Goal: Browse casually

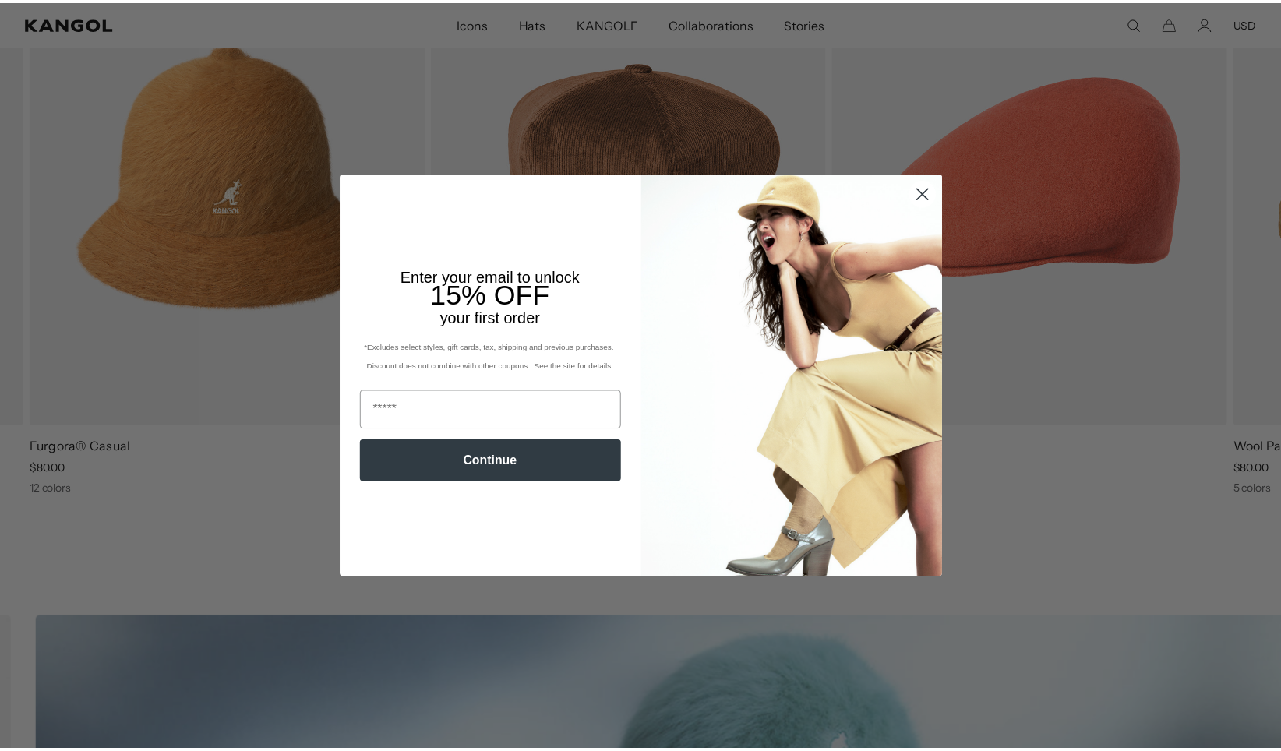
scroll to position [0, 321]
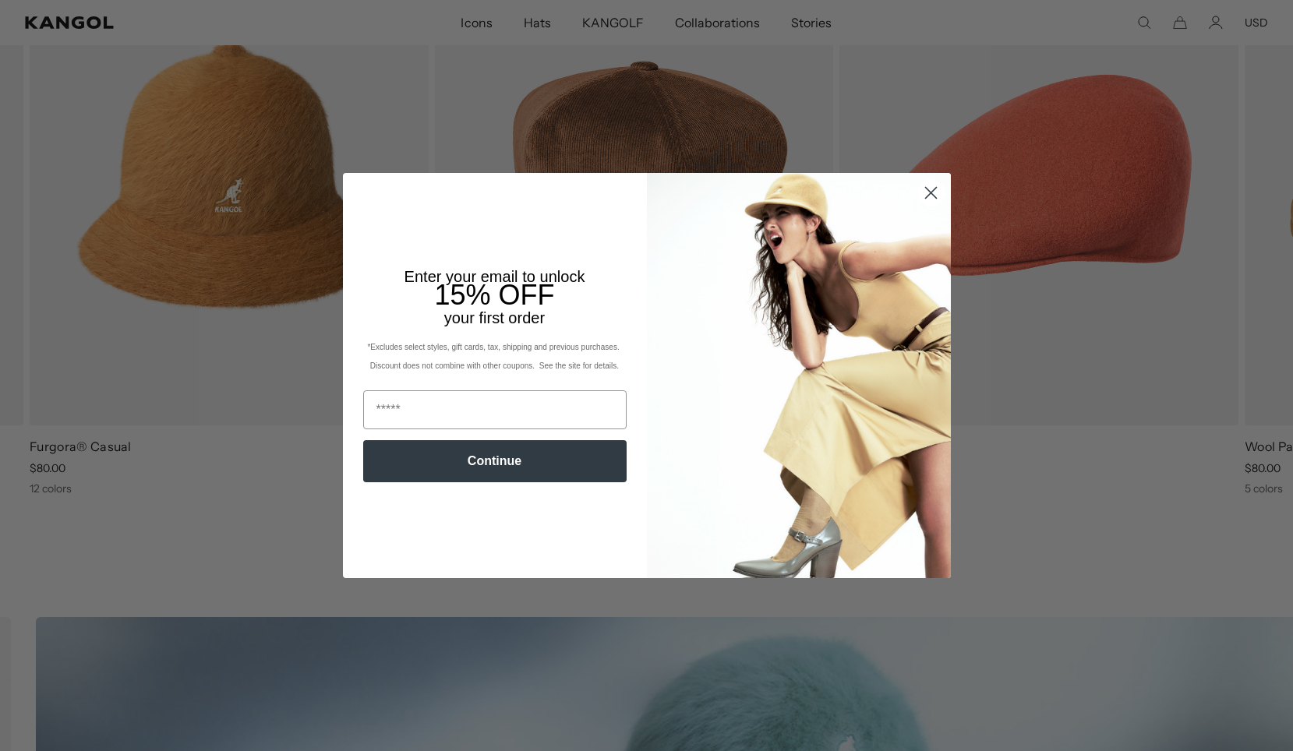
click at [927, 190] on icon "Close dialog" at bounding box center [930, 192] width 11 height 11
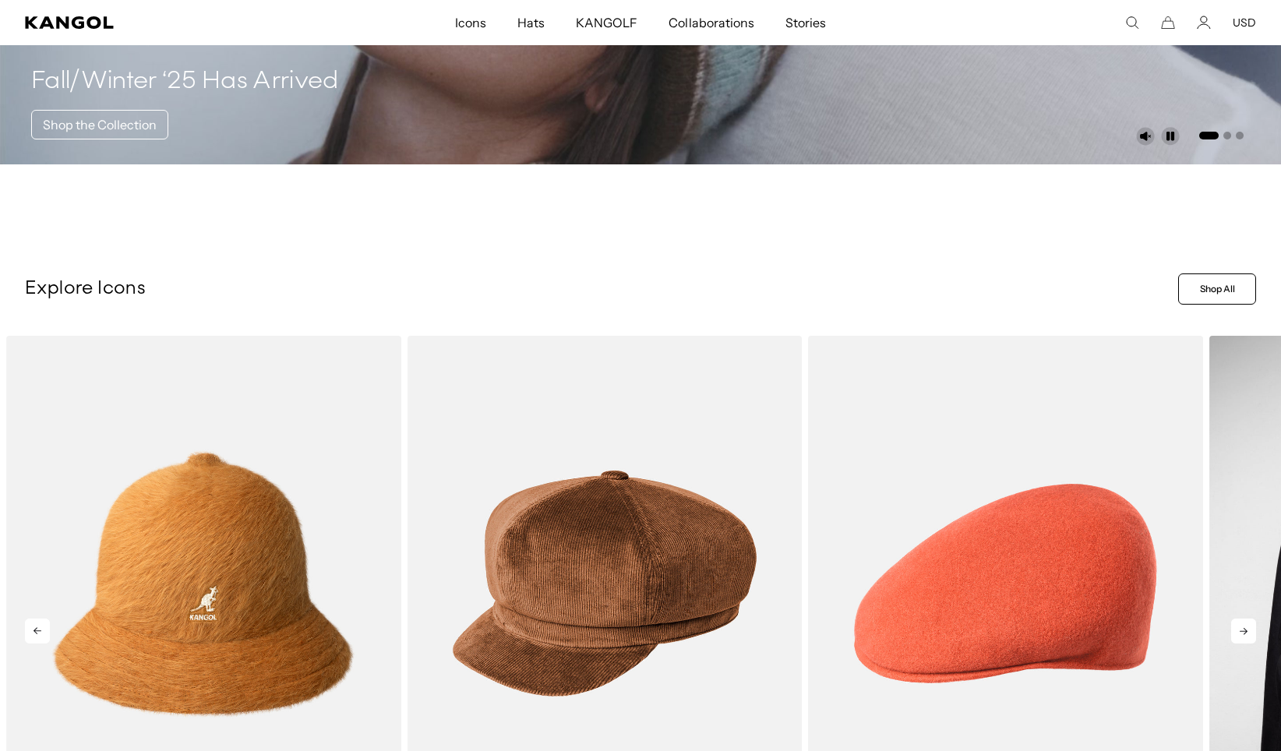
scroll to position [0, 0]
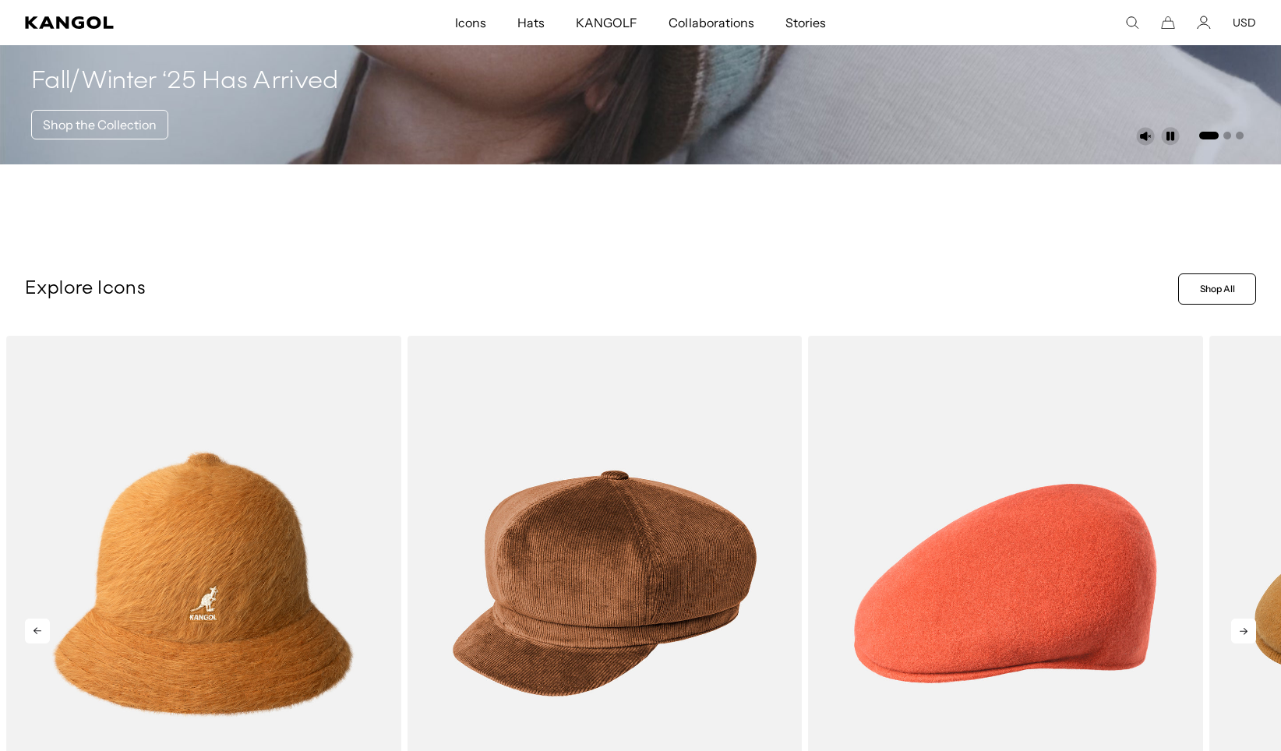
click at [1248, 625] on icon at bounding box center [1243, 631] width 25 height 25
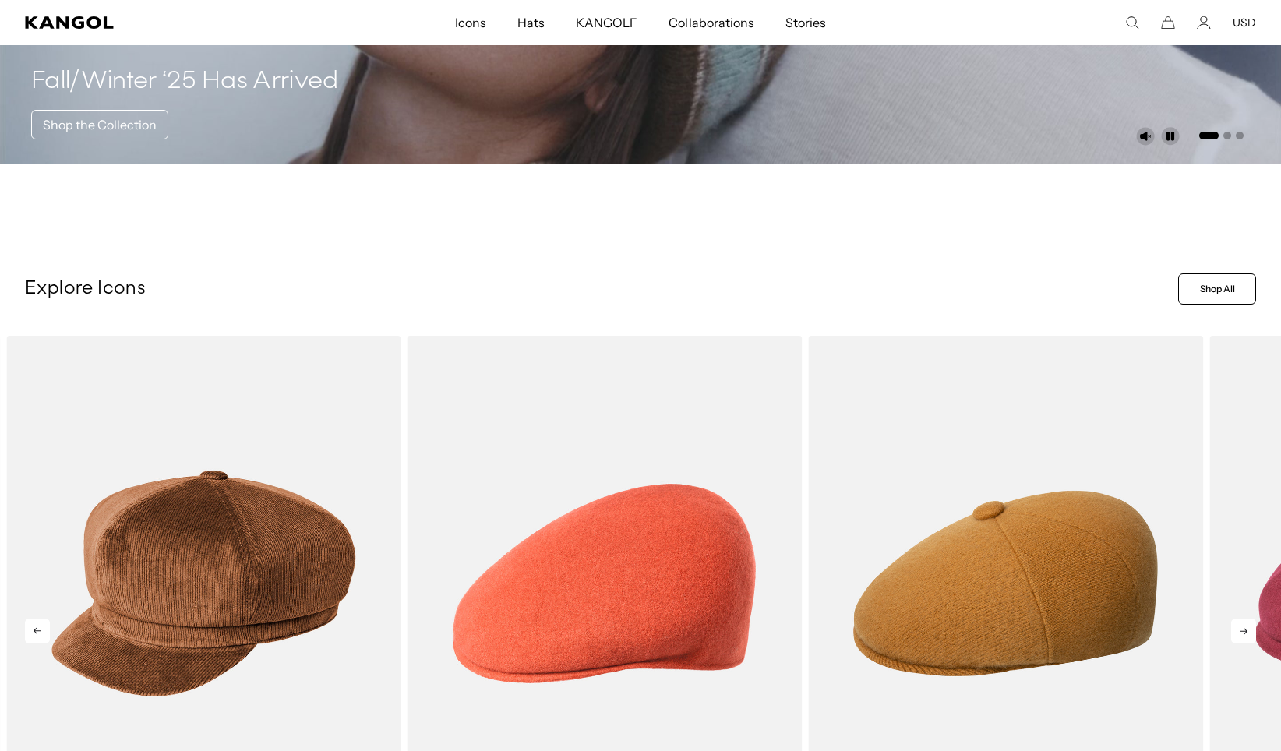
click at [1248, 637] on icon at bounding box center [1243, 631] width 25 height 25
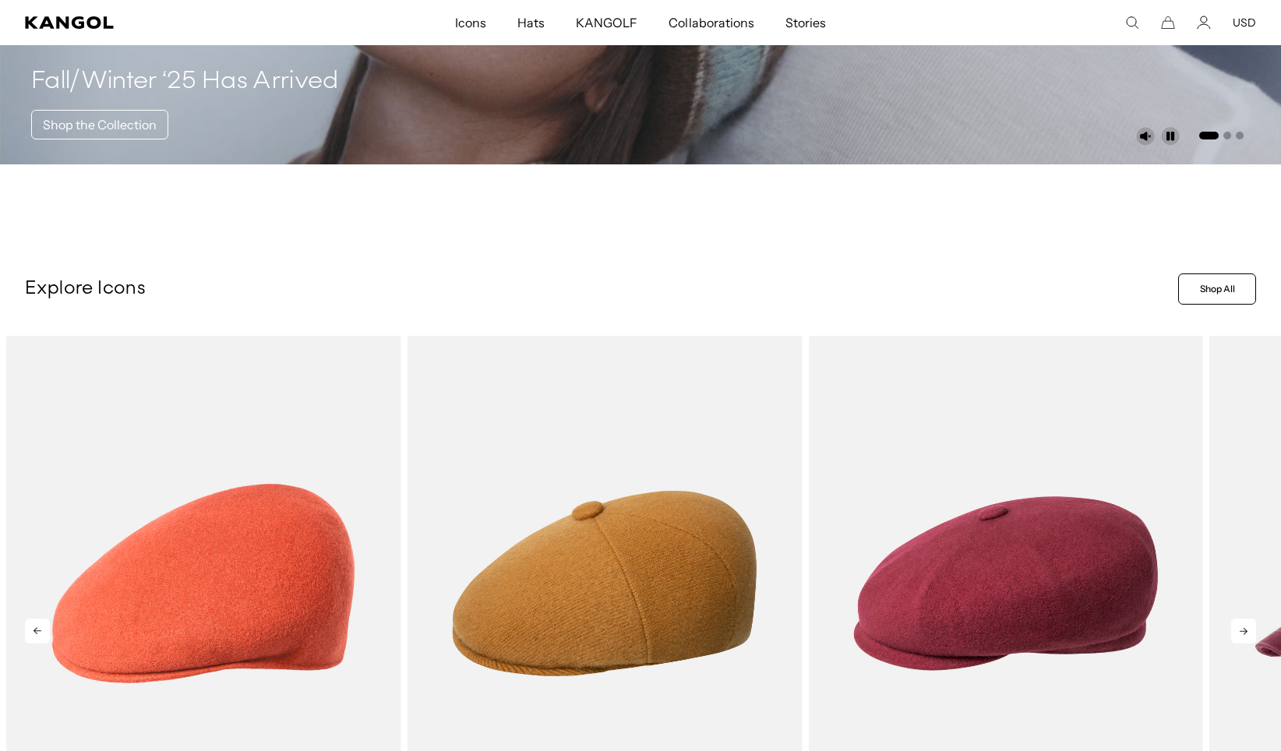
click at [1248, 637] on icon at bounding box center [1243, 631] width 25 height 25
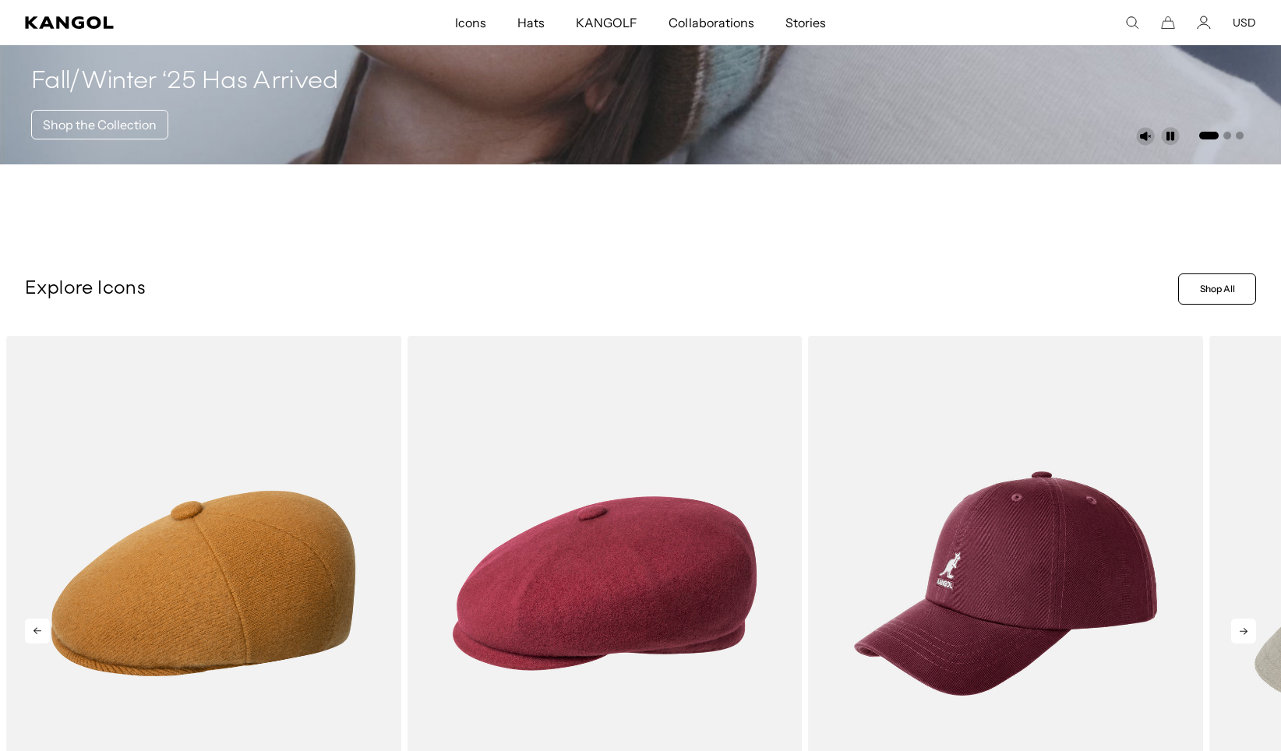
click at [1248, 637] on icon at bounding box center [1243, 631] width 25 height 25
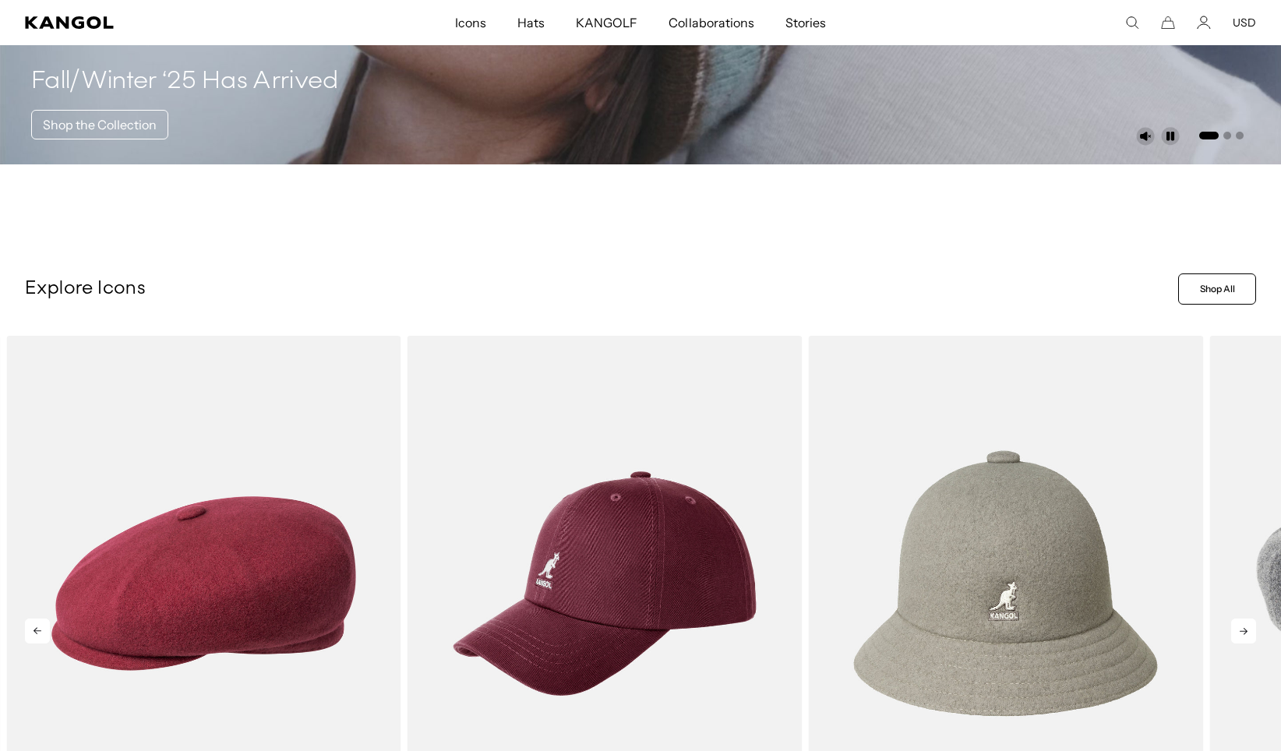
click at [1248, 637] on icon at bounding box center [1243, 631] width 25 height 25
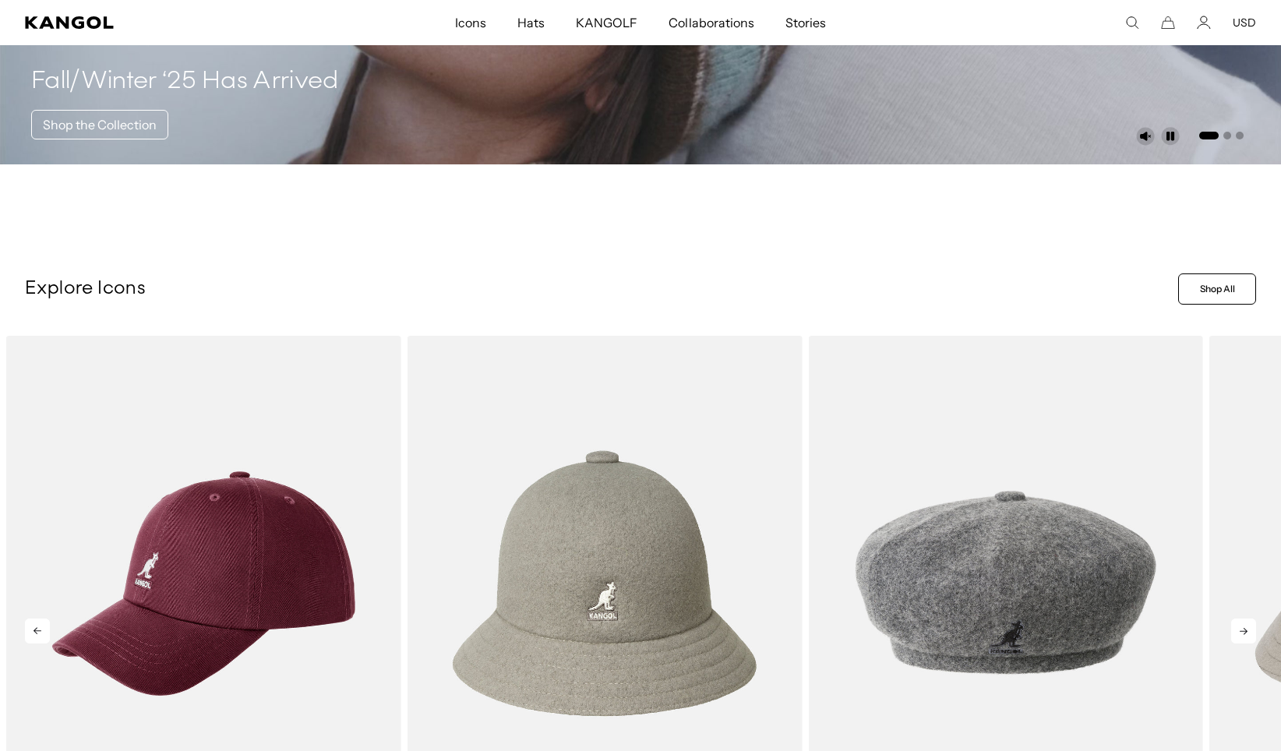
click at [1248, 637] on icon at bounding box center [1243, 631] width 25 height 25
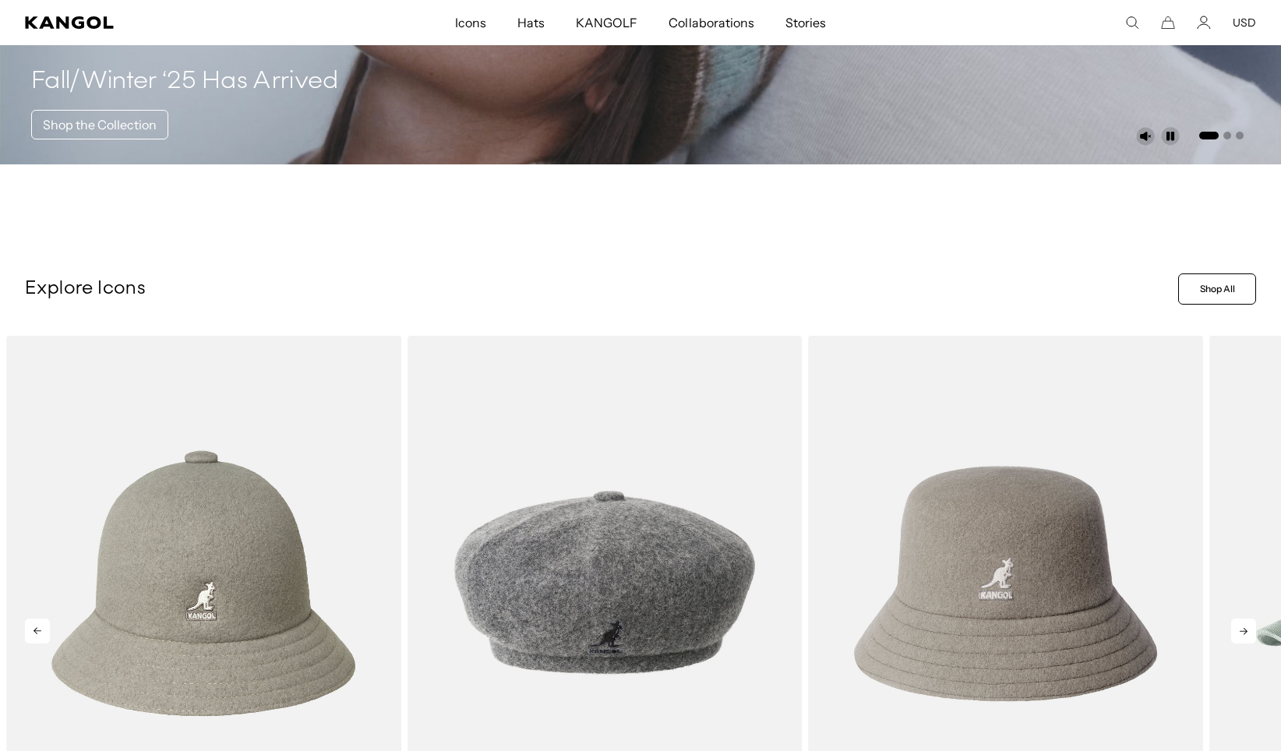
scroll to position [0, 0]
click at [1248, 637] on icon at bounding box center [1243, 631] width 25 height 25
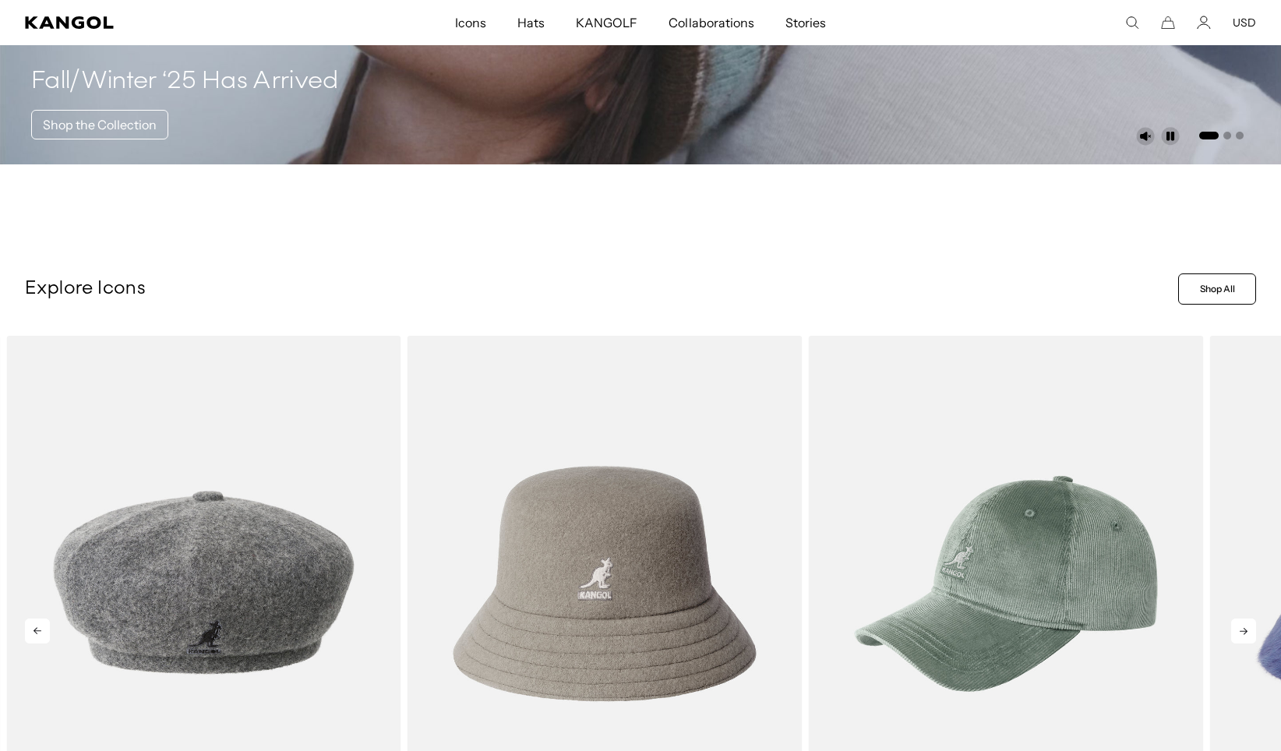
scroll to position [0, 321]
click at [1248, 637] on icon at bounding box center [1243, 631] width 25 height 25
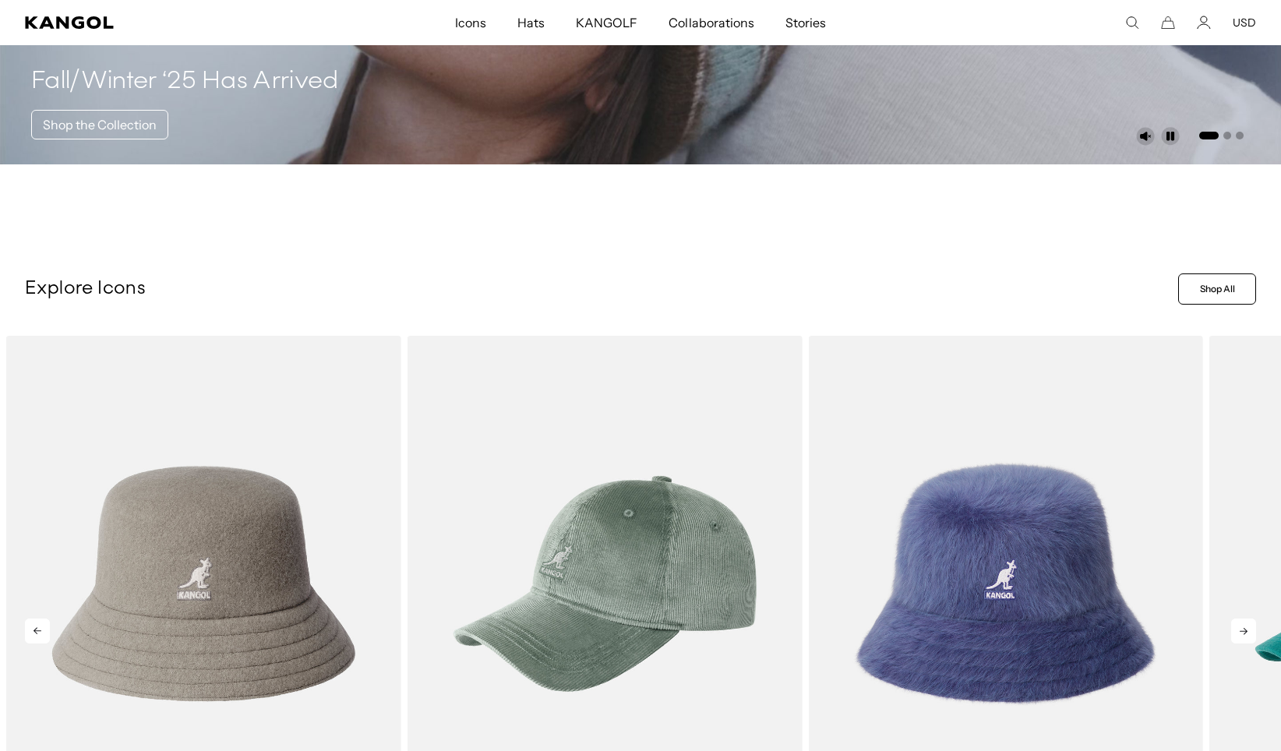
click at [1248, 637] on icon at bounding box center [1243, 631] width 25 height 25
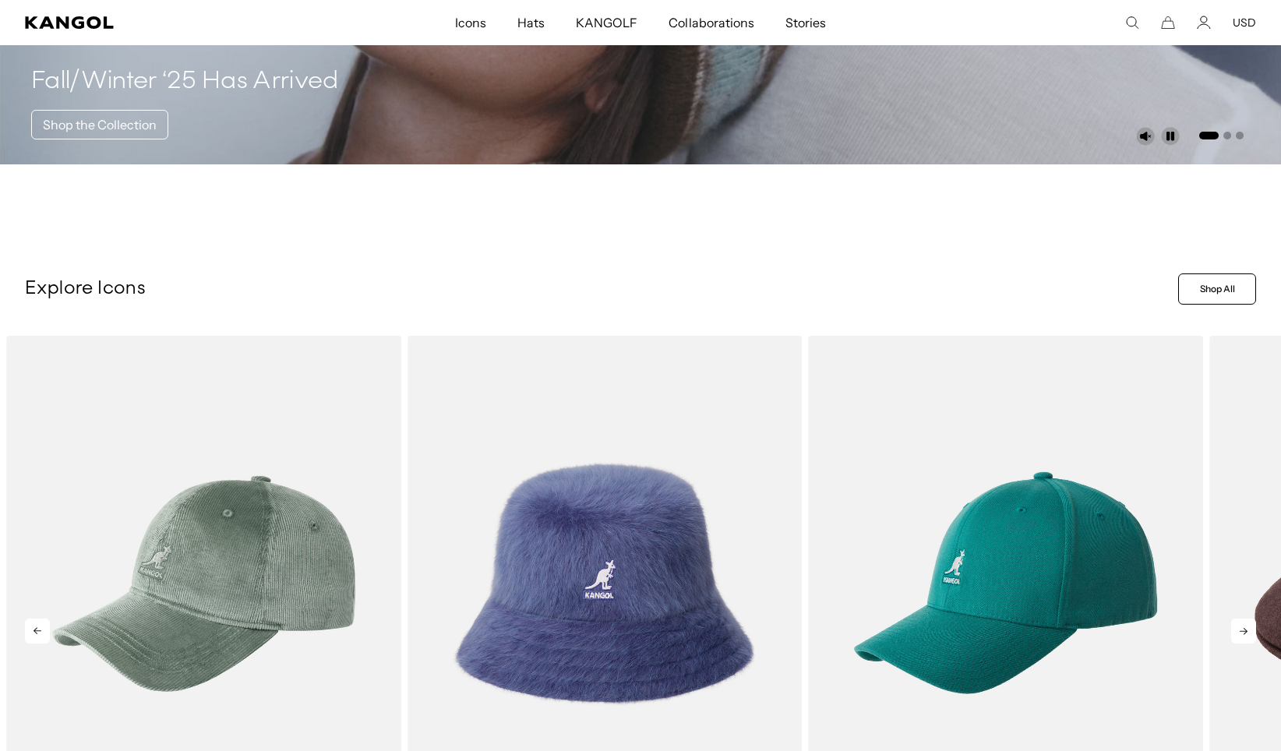
click at [1248, 637] on icon at bounding box center [1243, 631] width 25 height 25
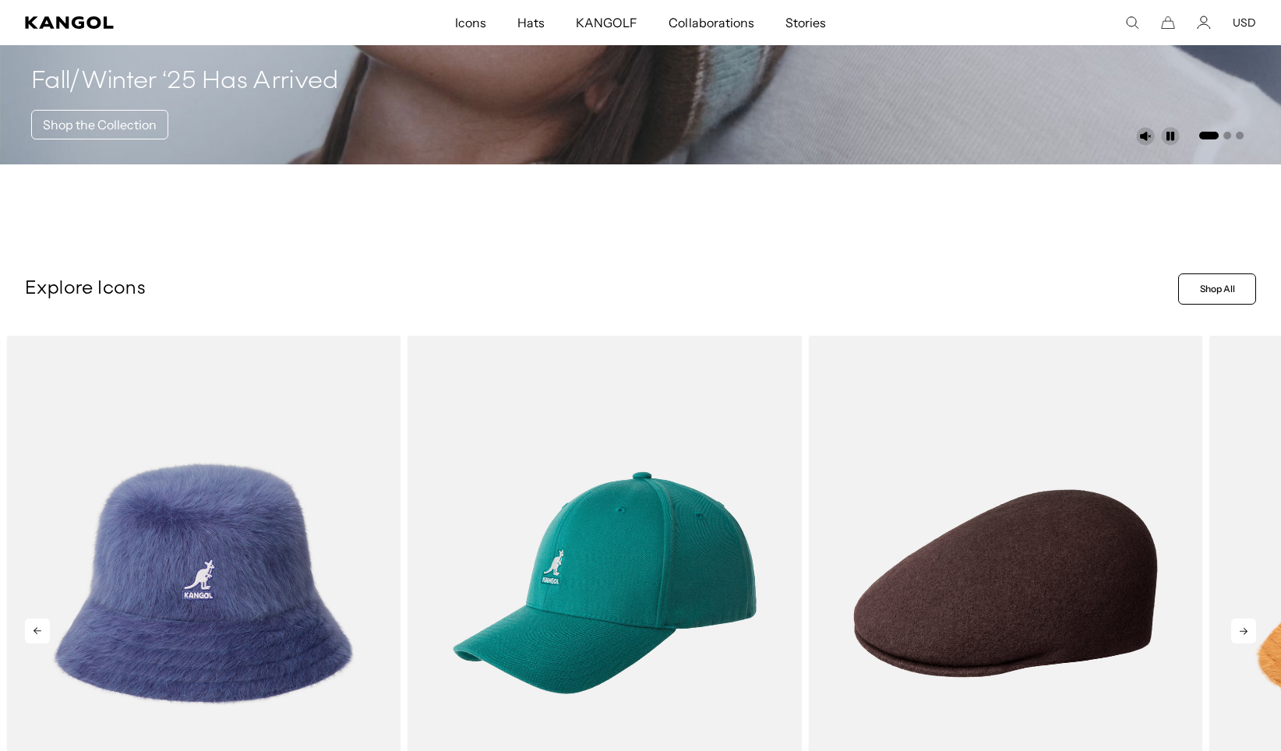
click at [1248, 637] on icon at bounding box center [1243, 631] width 25 height 25
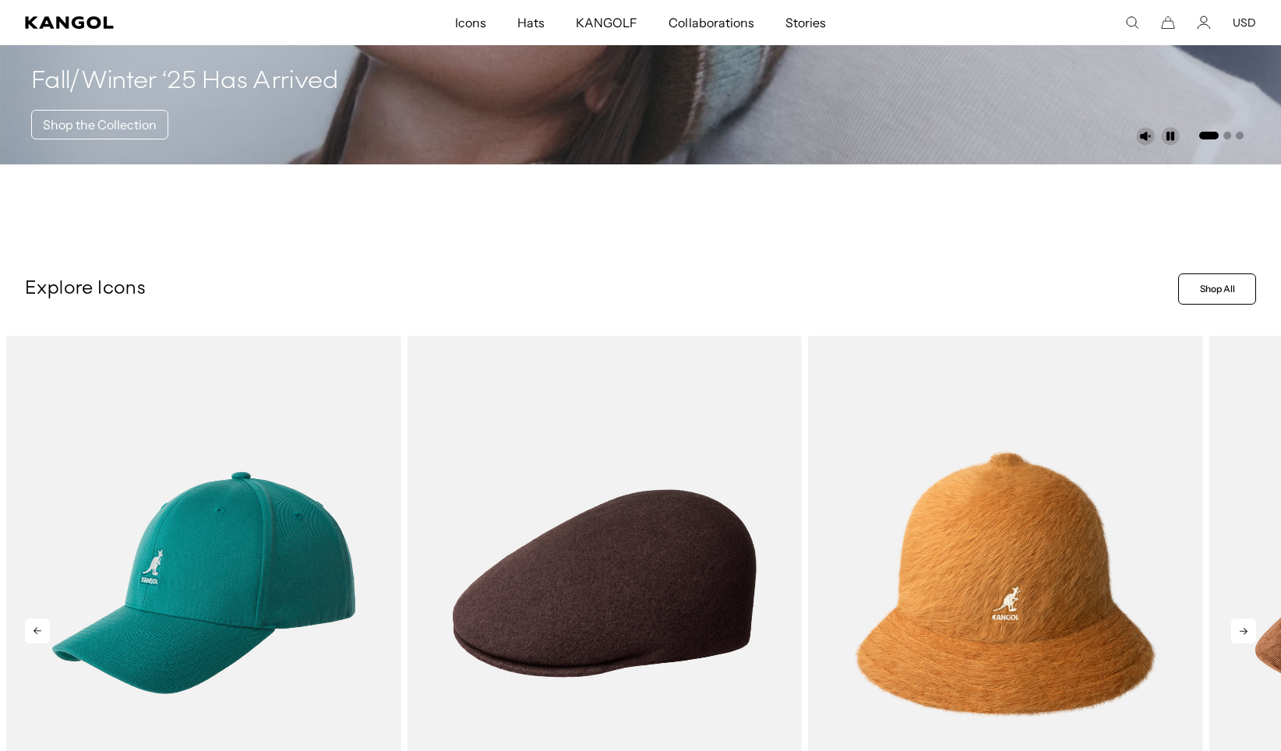
scroll to position [0, 0]
click at [1248, 637] on icon at bounding box center [1243, 631] width 25 height 25
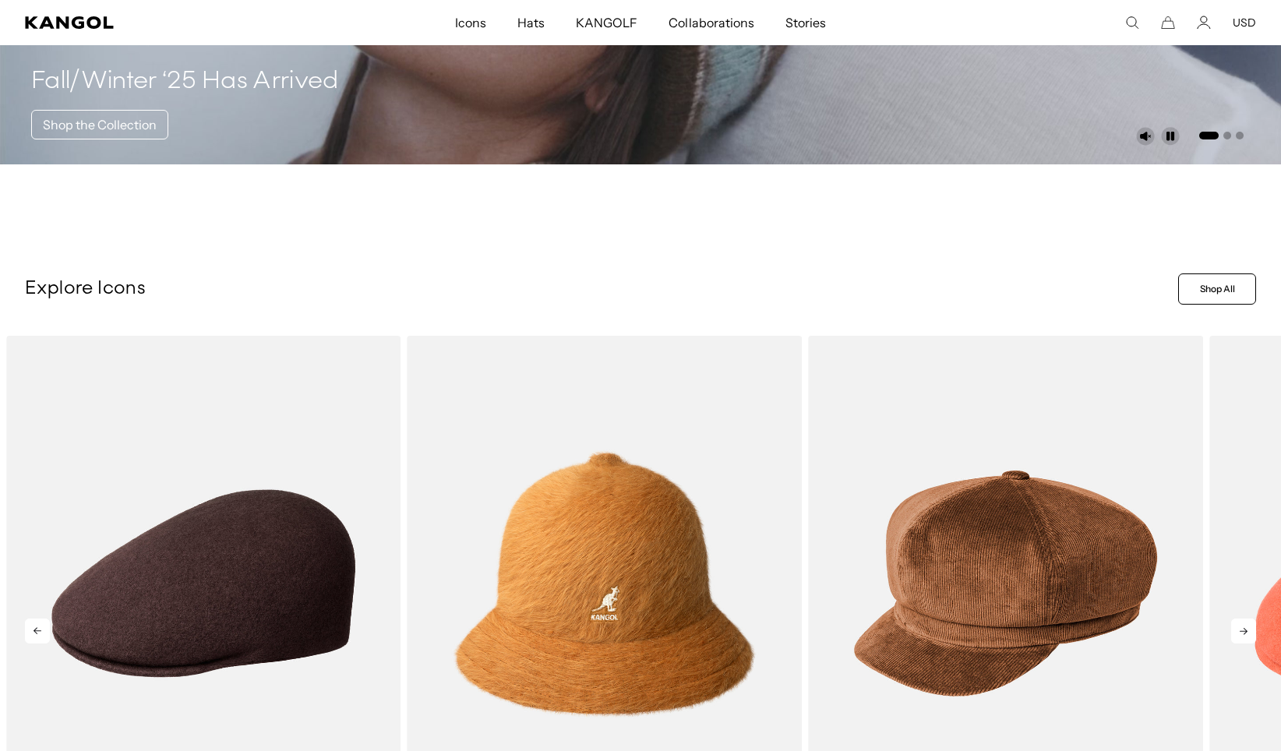
scroll to position [0, 321]
click at [1248, 637] on icon at bounding box center [1243, 631] width 25 height 25
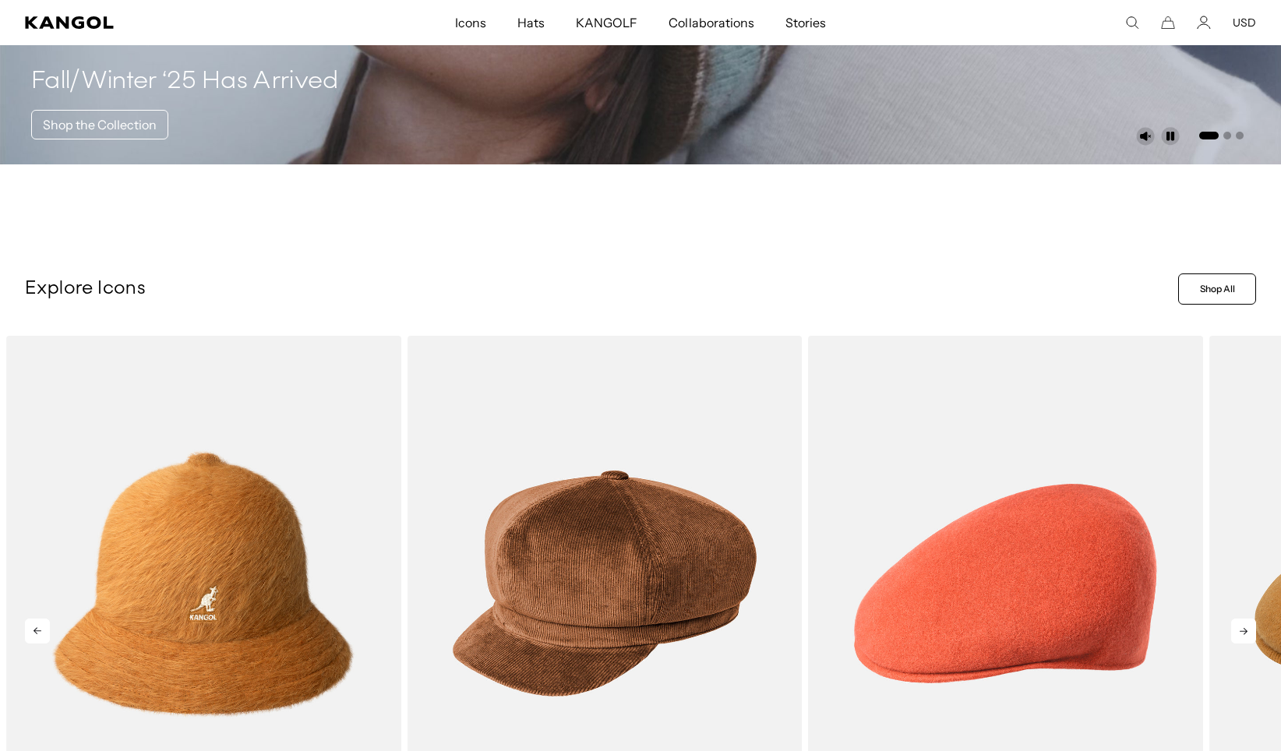
click at [1248, 637] on icon at bounding box center [1243, 631] width 25 height 25
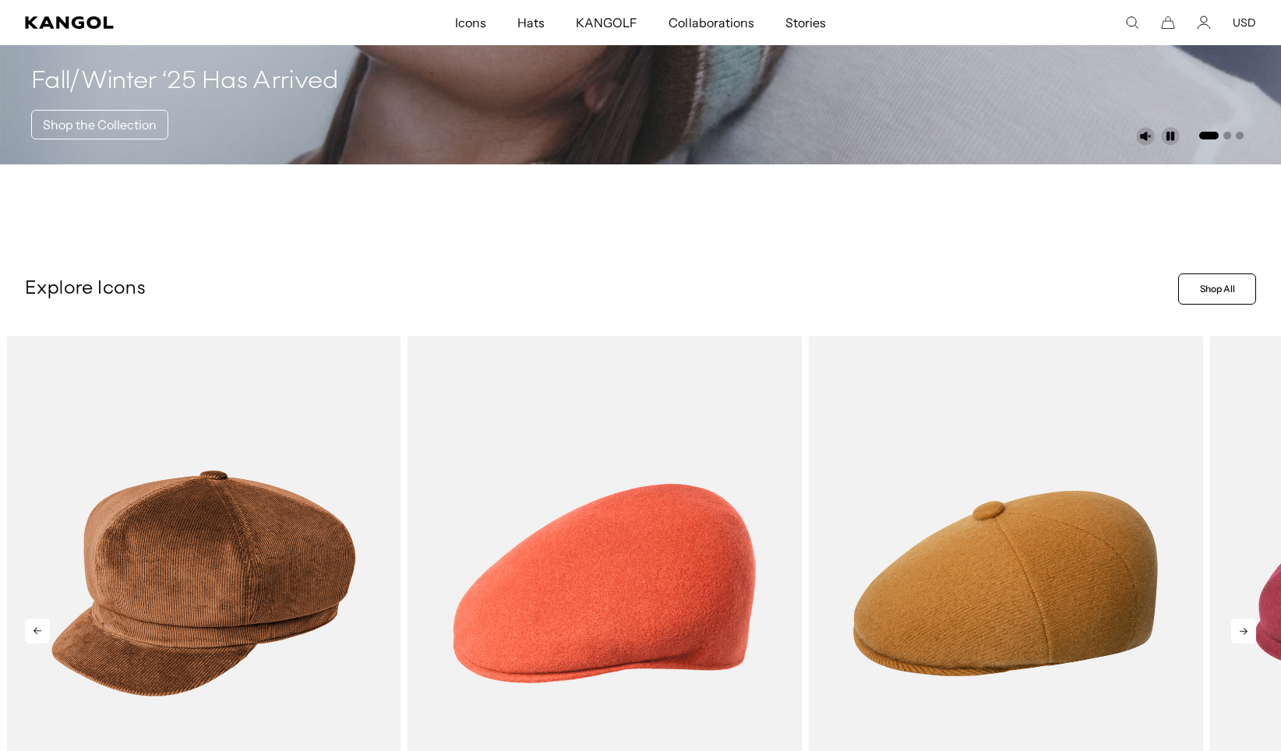
click at [1248, 637] on icon at bounding box center [1243, 631] width 25 height 25
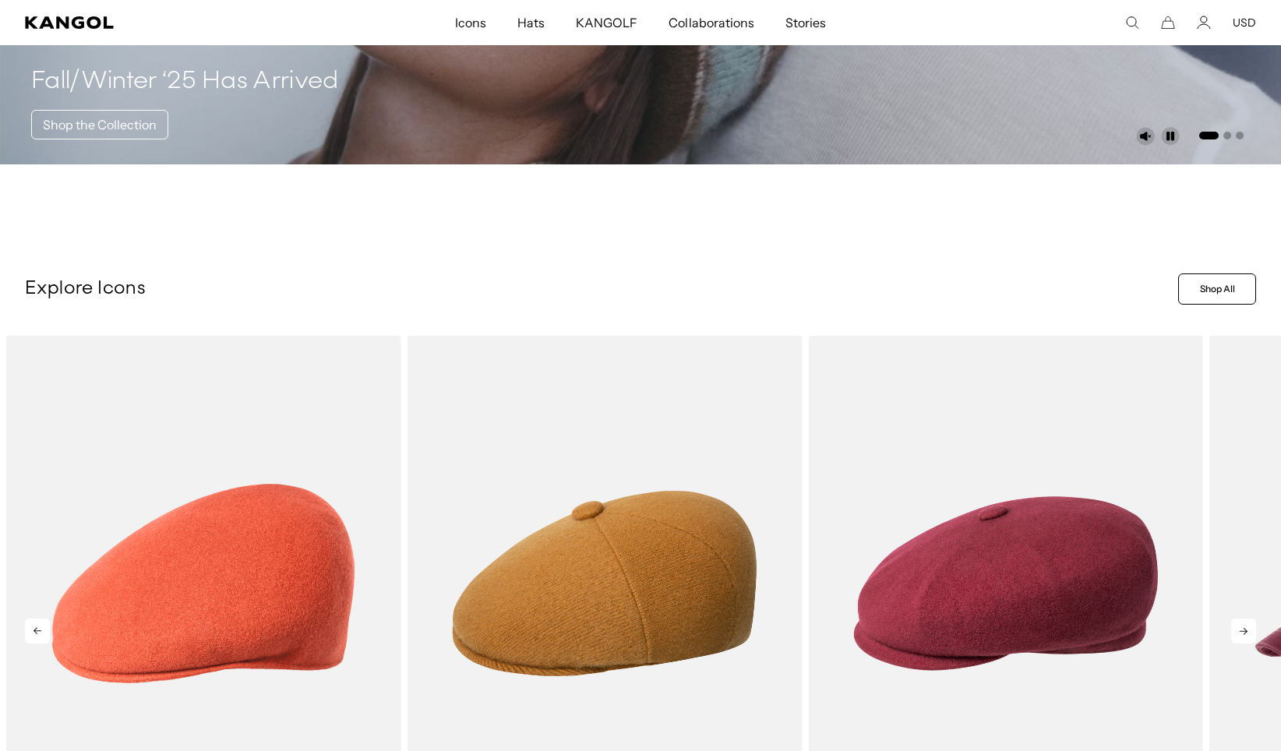
scroll to position [0, 0]
click at [1248, 637] on icon at bounding box center [1243, 631] width 25 height 25
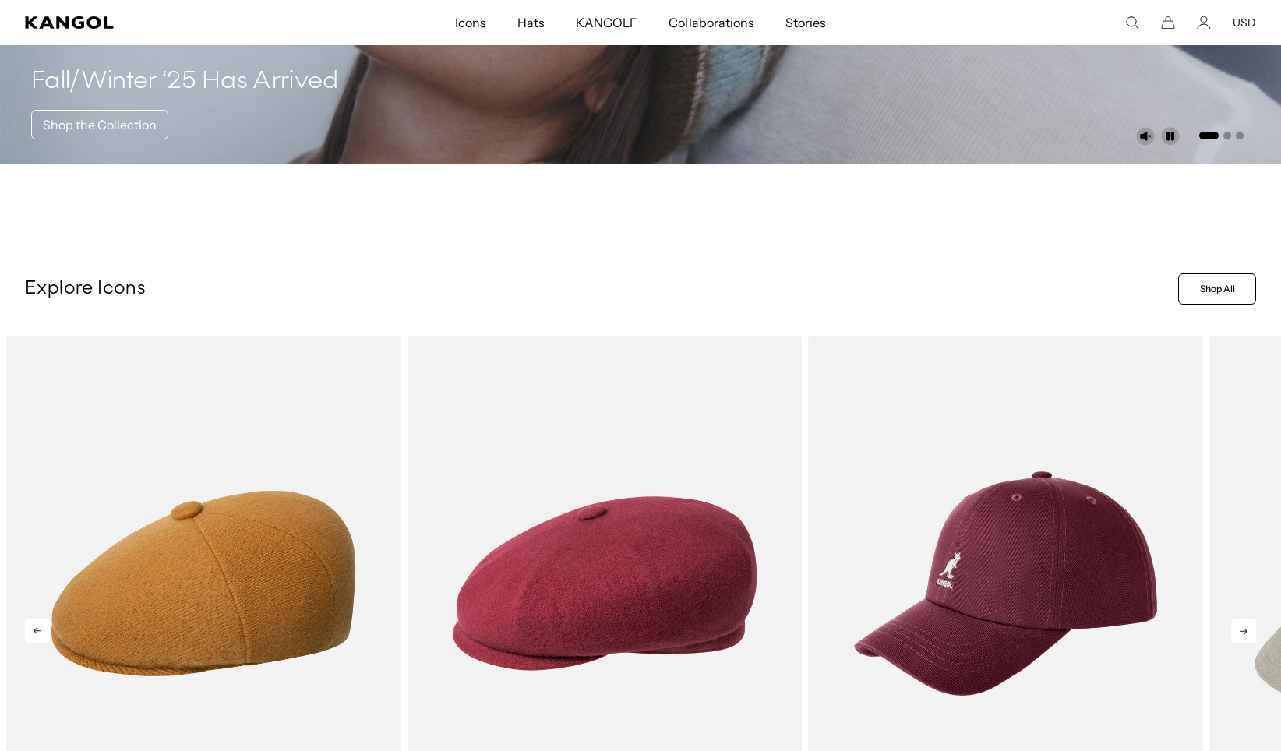
scroll to position [0, 321]
click at [1248, 637] on icon at bounding box center [1243, 631] width 25 height 25
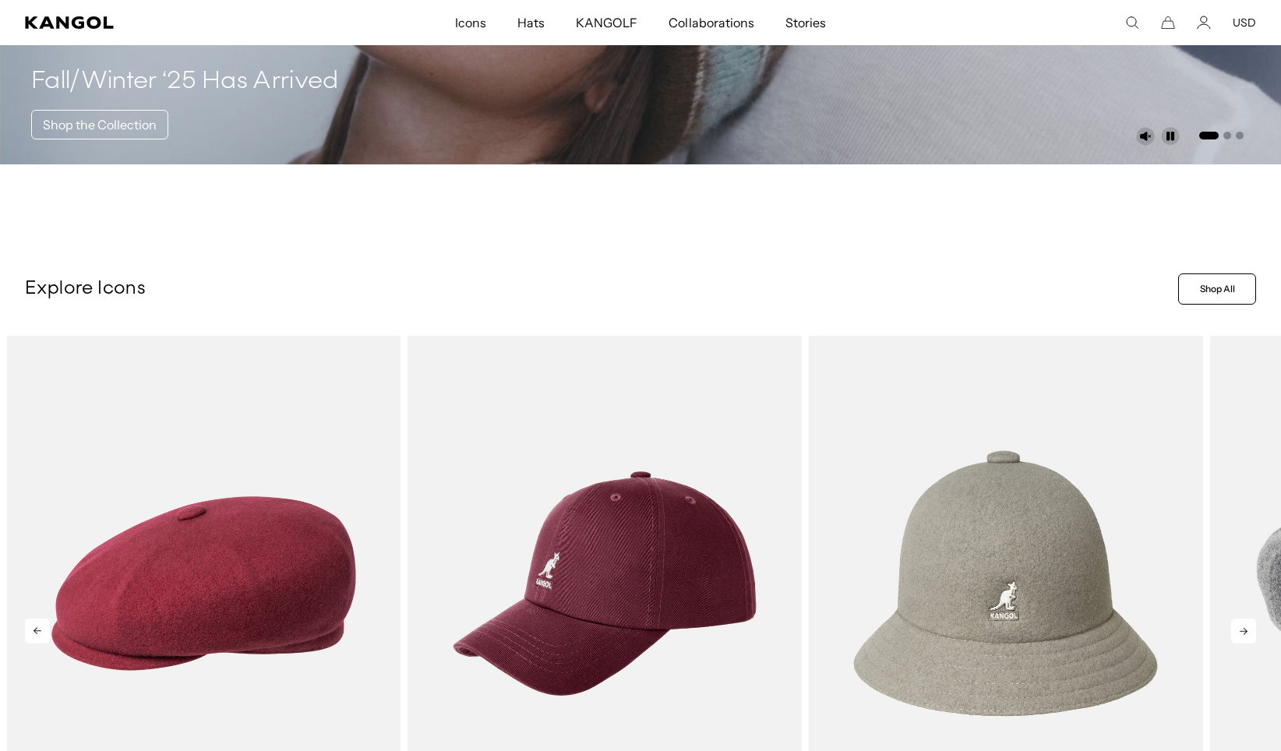
click at [1248, 637] on icon at bounding box center [1243, 631] width 25 height 25
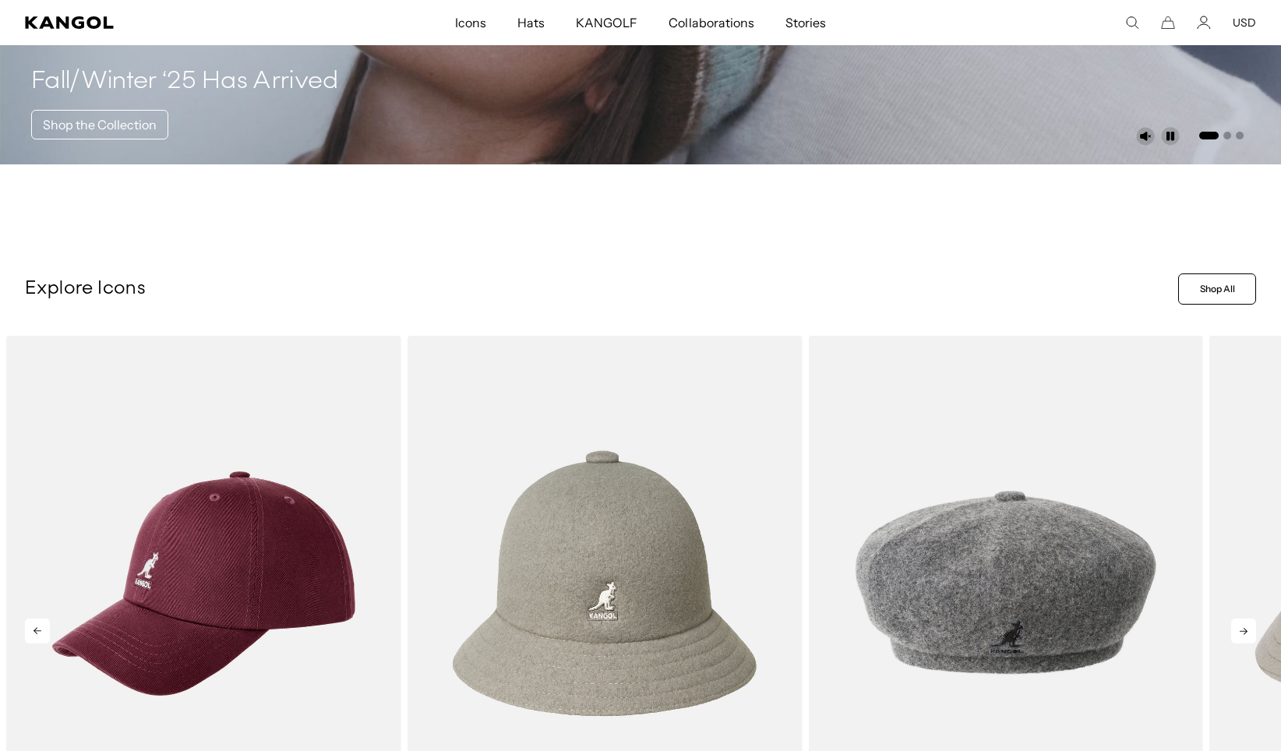
click at [1248, 637] on icon at bounding box center [1243, 631] width 25 height 25
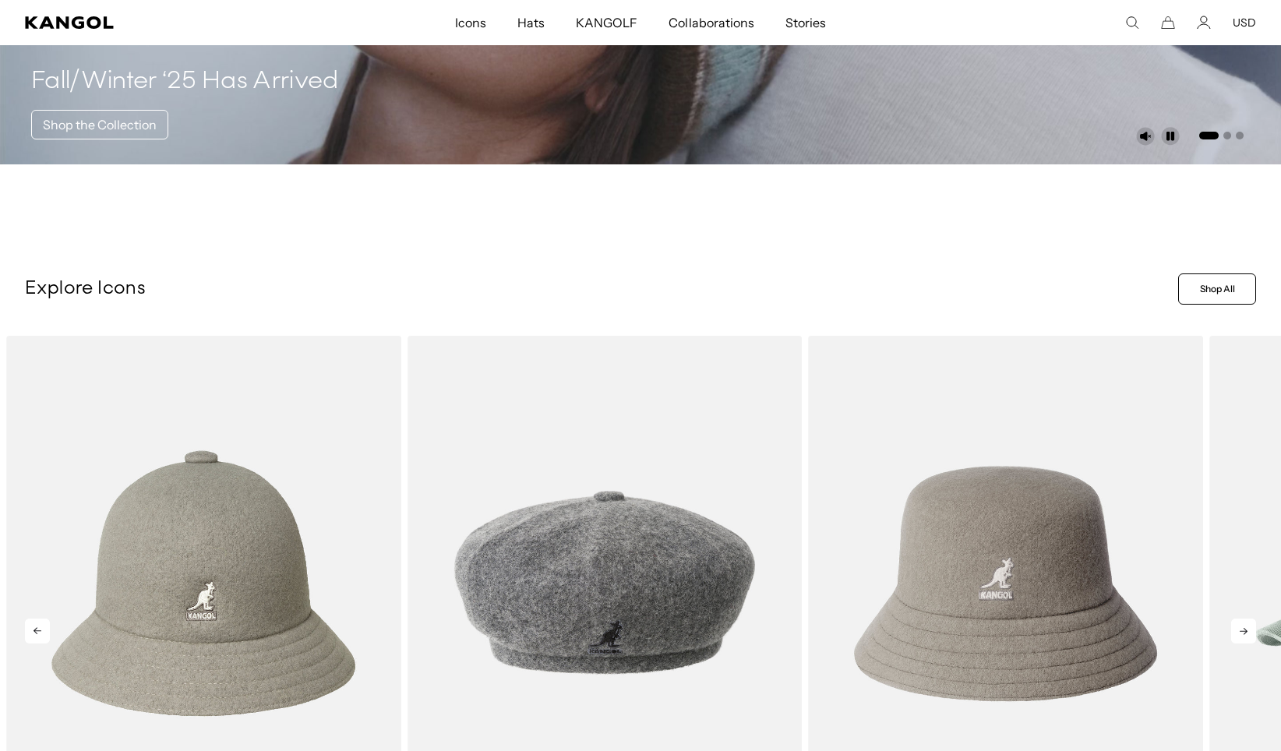
click at [1248, 637] on icon at bounding box center [1243, 631] width 25 height 25
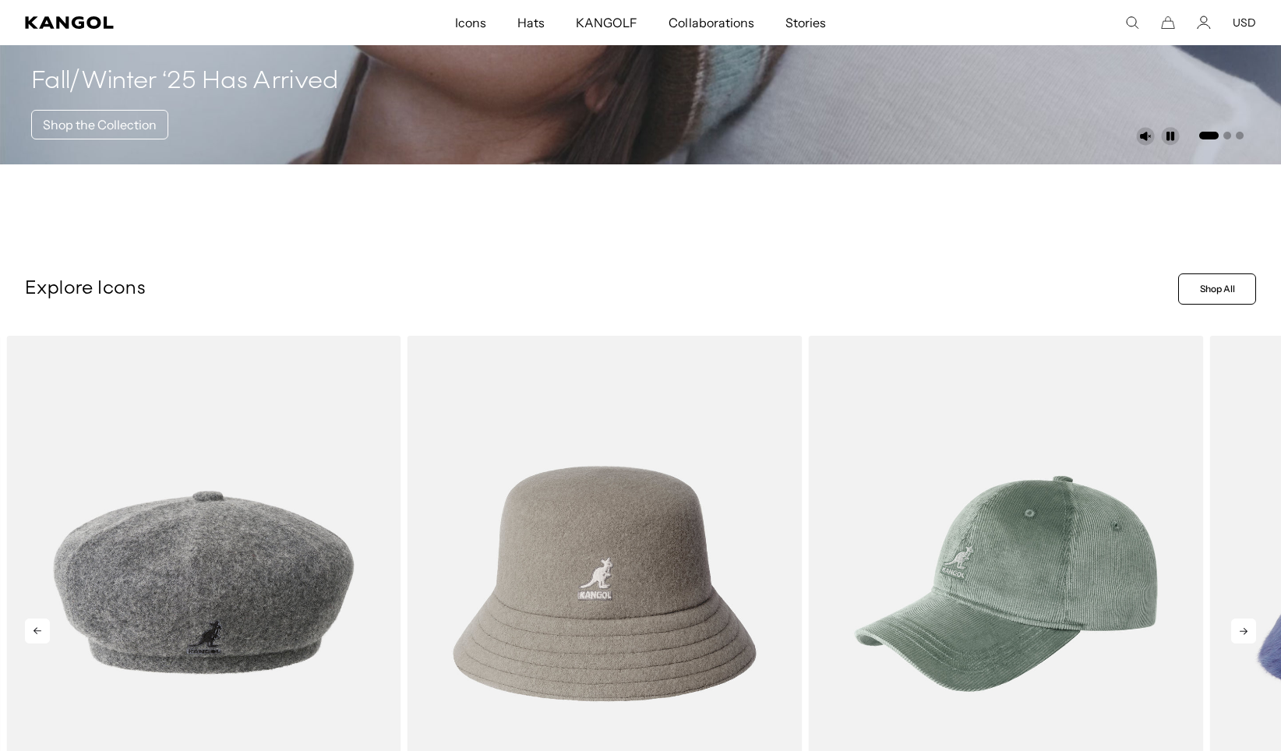
scroll to position [0, 0]
click at [1248, 637] on icon at bounding box center [1243, 631] width 25 height 25
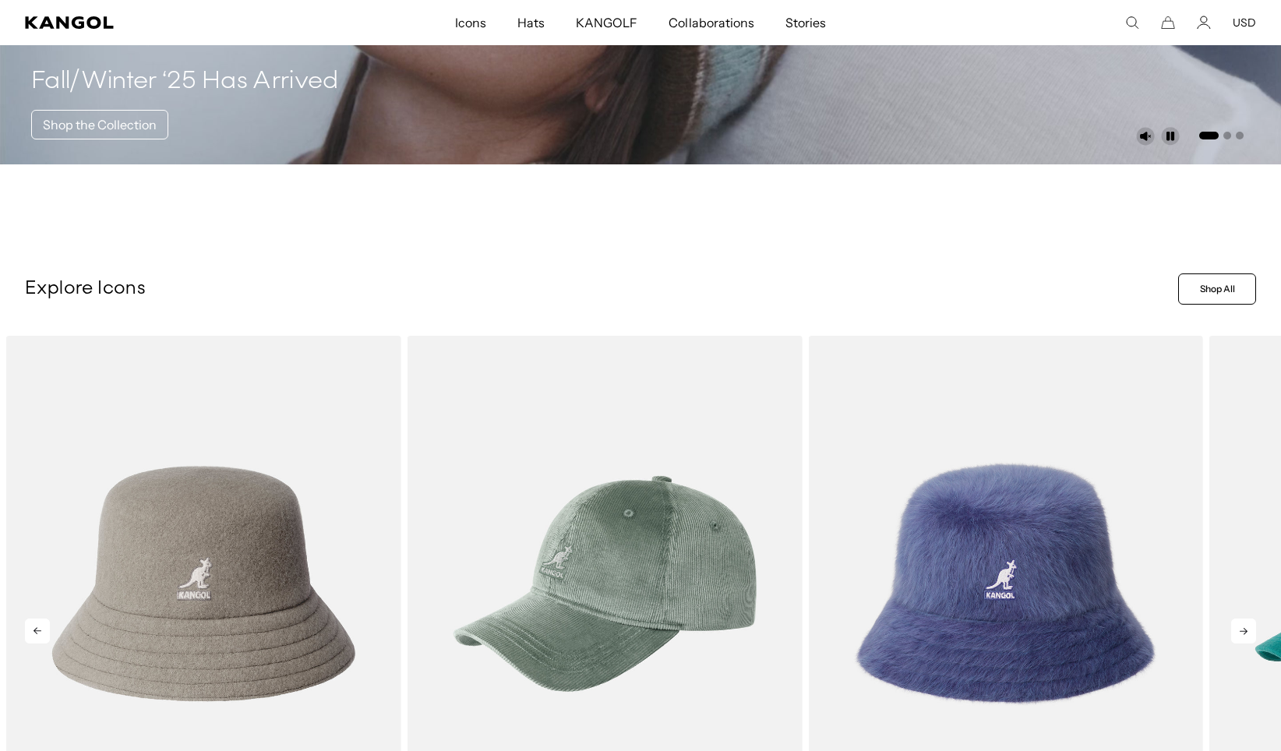
click at [1248, 637] on icon at bounding box center [1243, 631] width 25 height 25
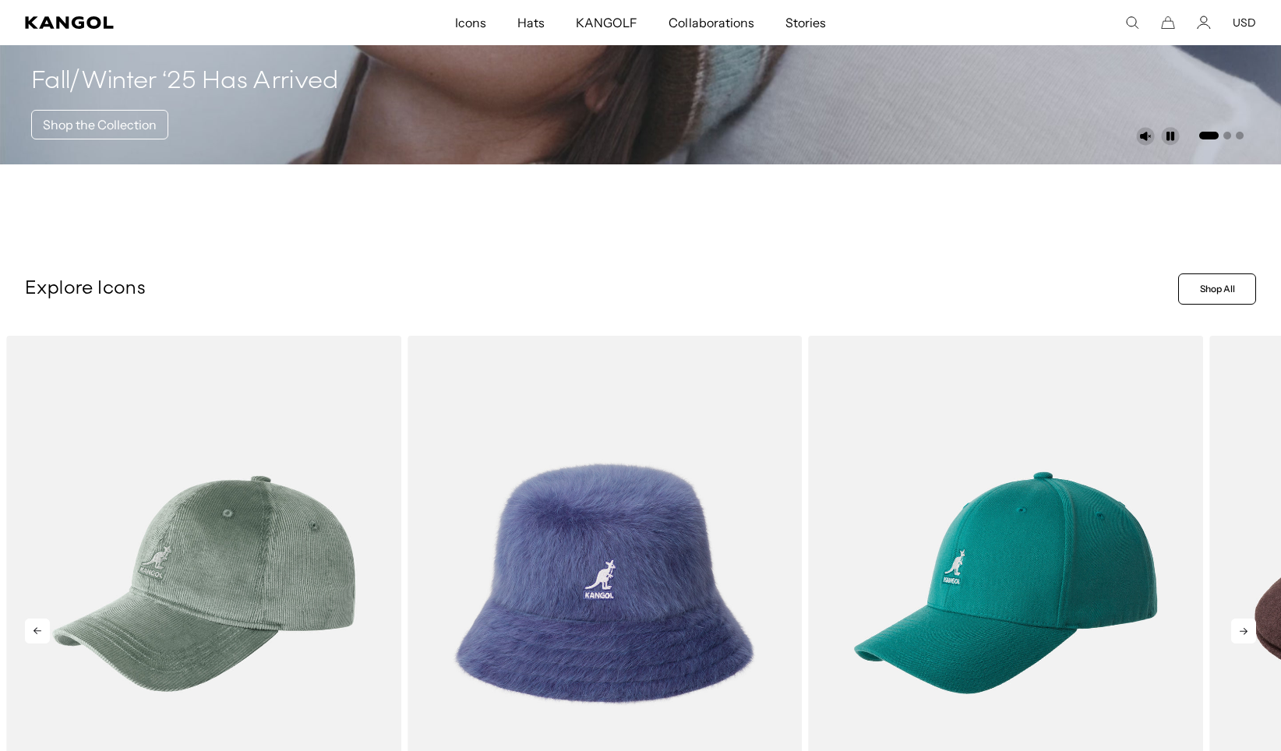
scroll to position [0, 321]
click at [1247, 635] on icon at bounding box center [1243, 631] width 25 height 25
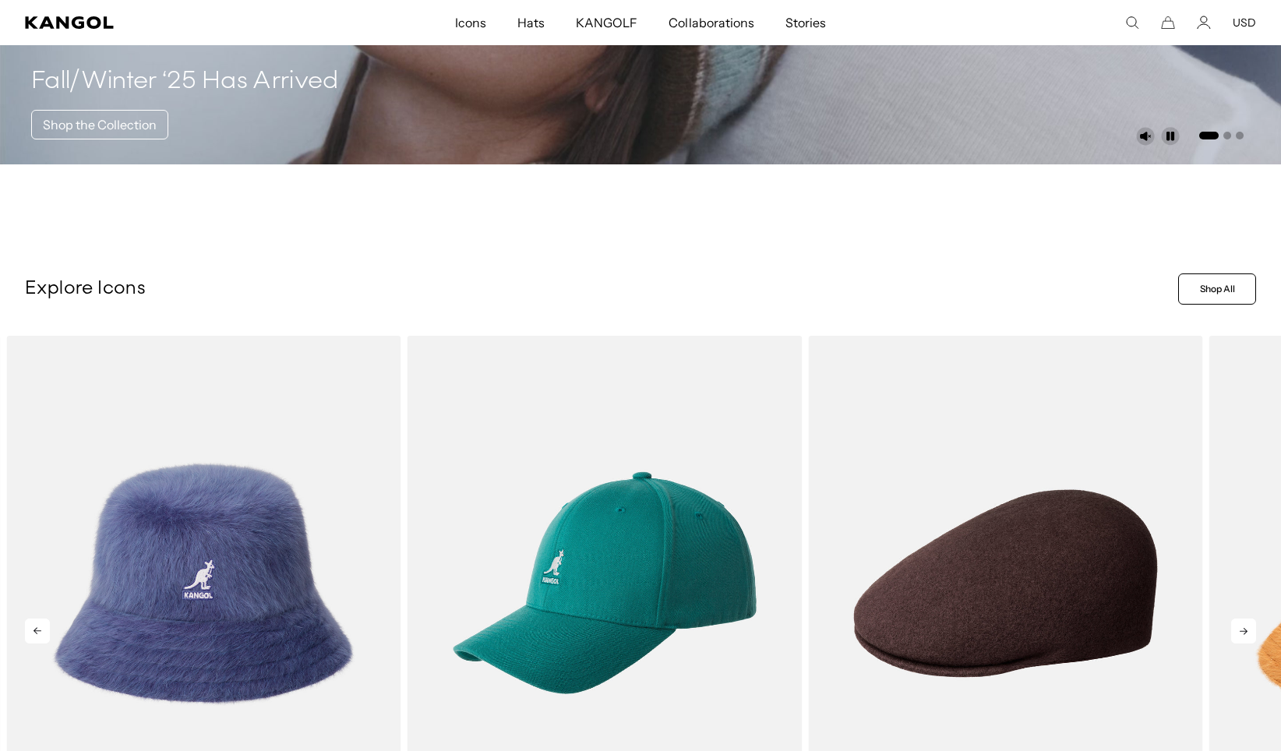
click at [1247, 635] on icon at bounding box center [1243, 631] width 25 height 25
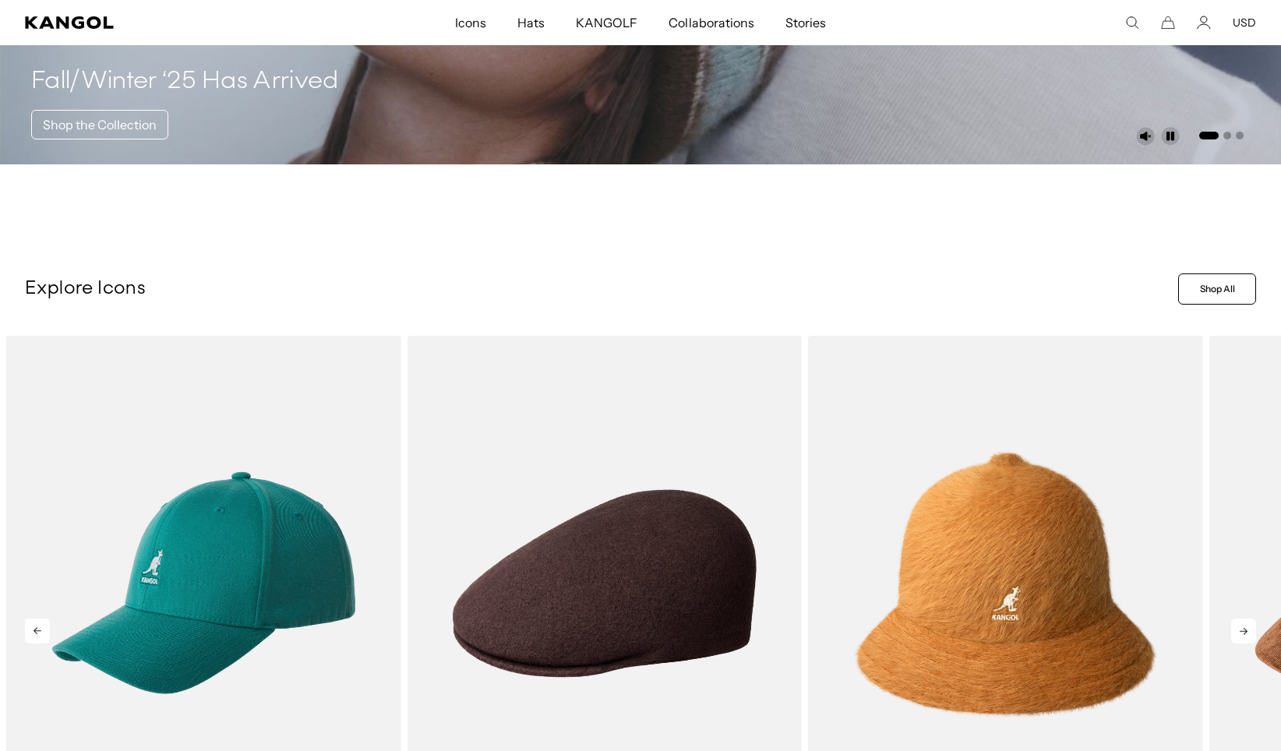
scroll to position [0, 0]
click at [1244, 630] on icon at bounding box center [1243, 631] width 25 height 25
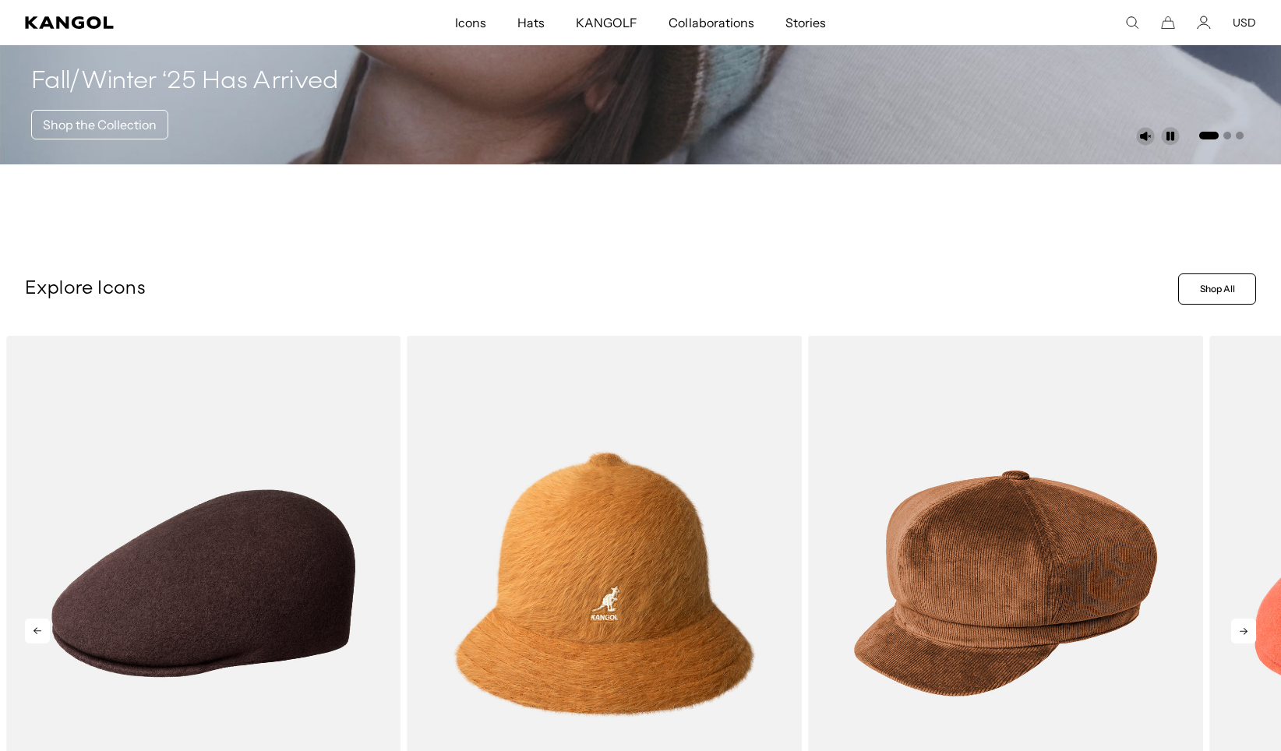
click at [1244, 630] on icon at bounding box center [1243, 631] width 25 height 25
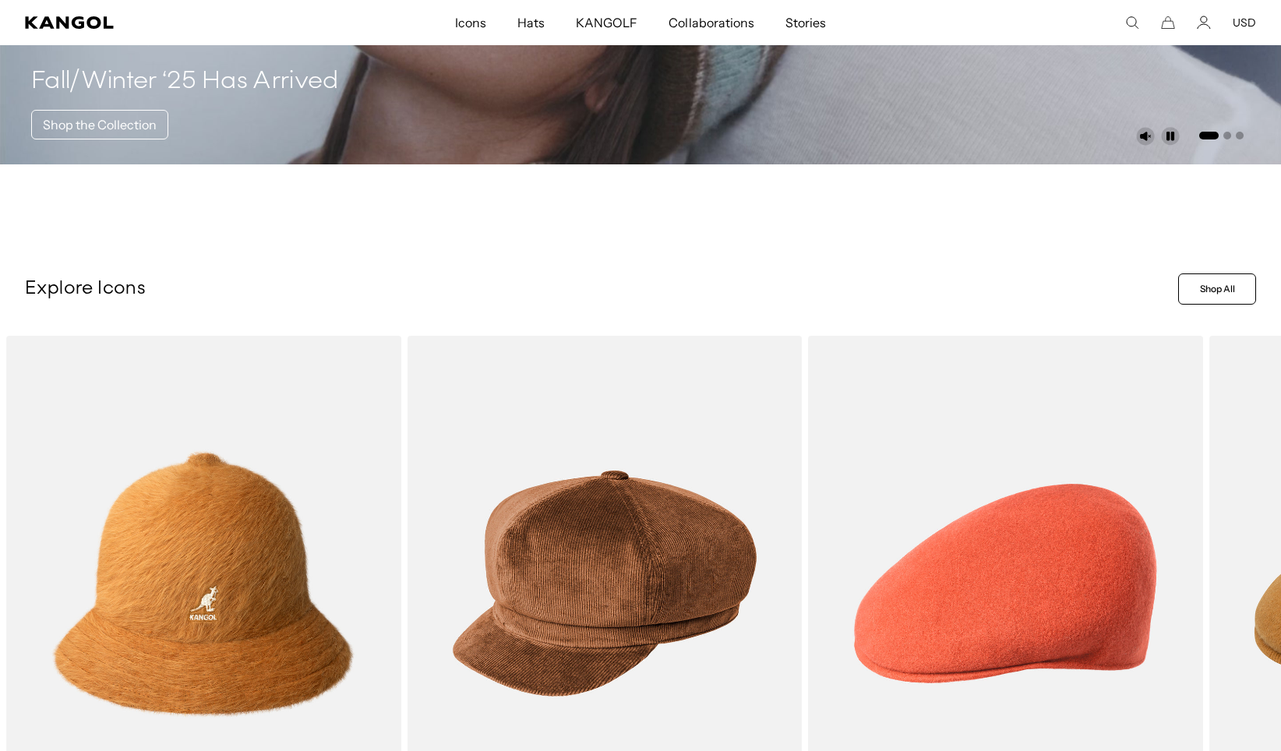
scroll to position [0, 0]
